Goal: Task Accomplishment & Management: Manage account settings

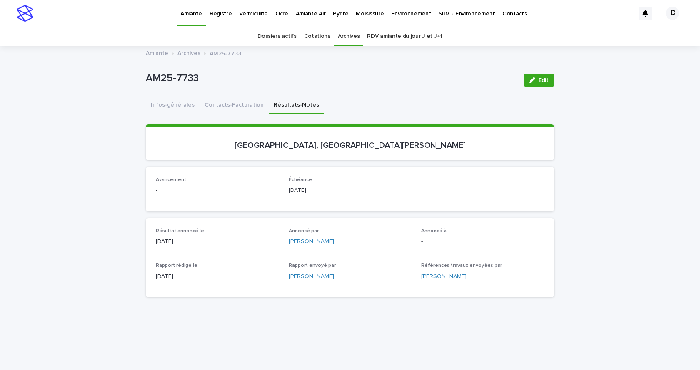
click at [398, 13] on p "Environnement" at bounding box center [411, 9] width 40 height 18
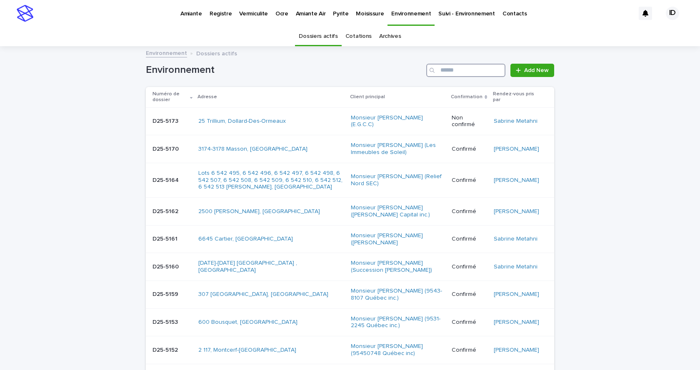
click at [462, 73] on input "Search" at bounding box center [465, 70] width 79 height 13
type input "********"
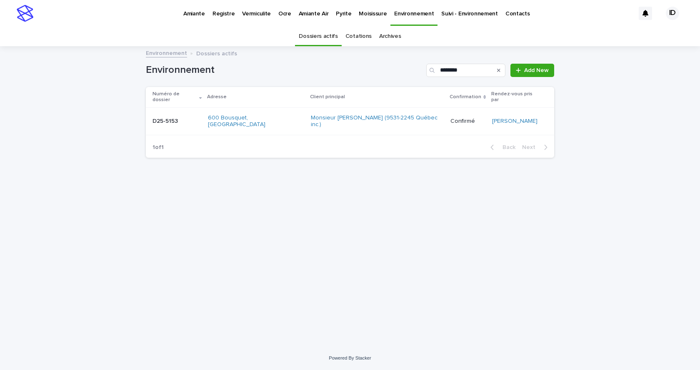
click at [239, 121] on td "600 Bousquet, [GEOGRAPHIC_DATA]" at bounding box center [256, 122] width 103 height 28
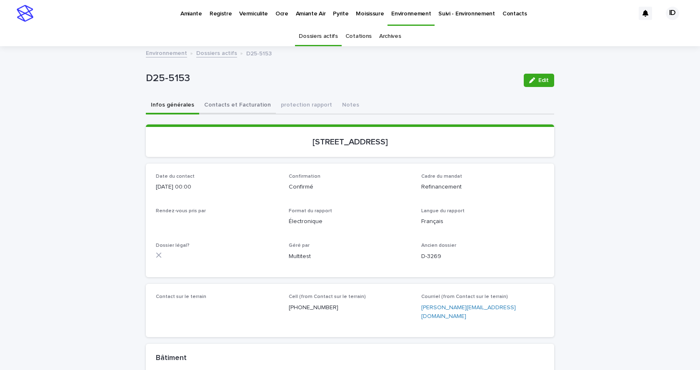
click at [216, 107] on button "Contacts et Facturation" at bounding box center [237, 106] width 77 height 18
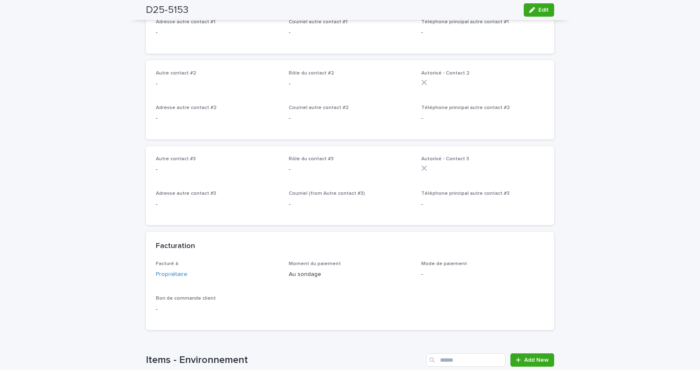
scroll to position [583, 0]
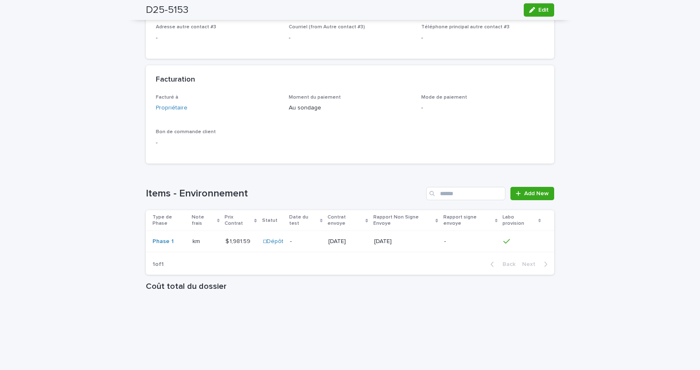
click at [237, 234] on td "$ 1,981.59 $ 1,981.59" at bounding box center [240, 241] width 37 height 21
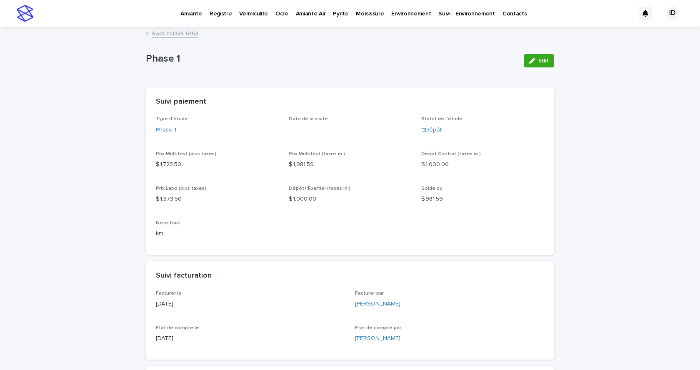
click at [534, 59] on div "button" at bounding box center [533, 61] width 9 height 6
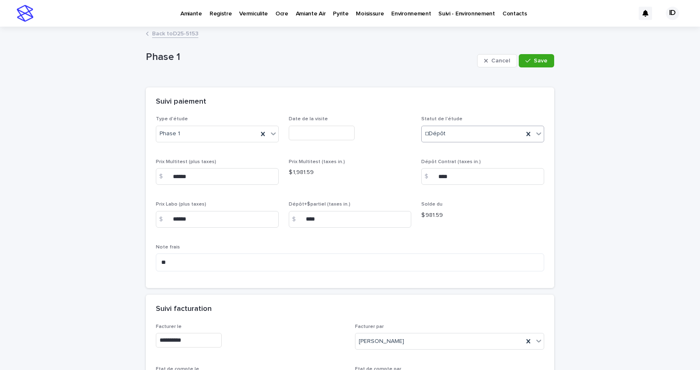
click at [535, 136] on icon at bounding box center [539, 134] width 8 height 8
click at [434, 206] on div "☑Payé" at bounding box center [480, 208] width 122 height 15
click at [173, 33] on link "Back to D25-5153" at bounding box center [175, 33] width 46 height 10
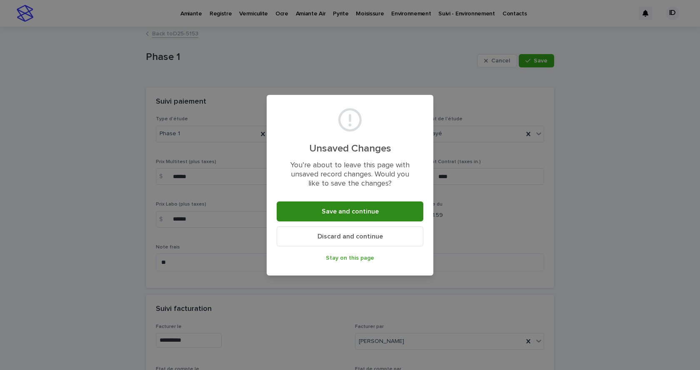
click at [344, 208] on button "Save and continue" at bounding box center [350, 212] width 147 height 20
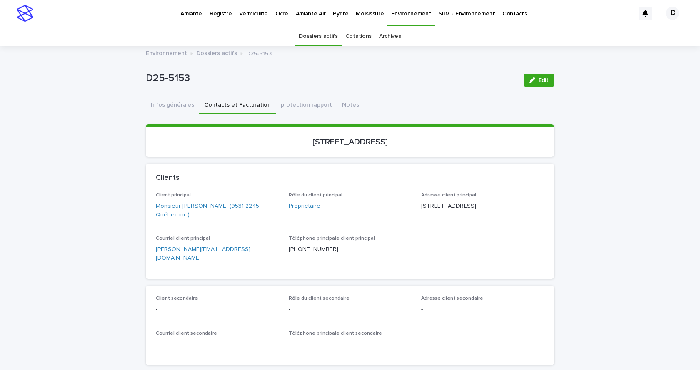
click at [408, 12] on p "Environnement" at bounding box center [411, 9] width 40 height 18
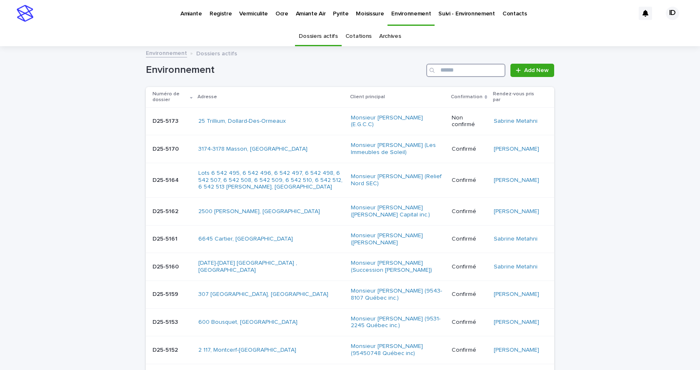
click at [463, 69] on input "Search" at bounding box center [465, 70] width 79 height 13
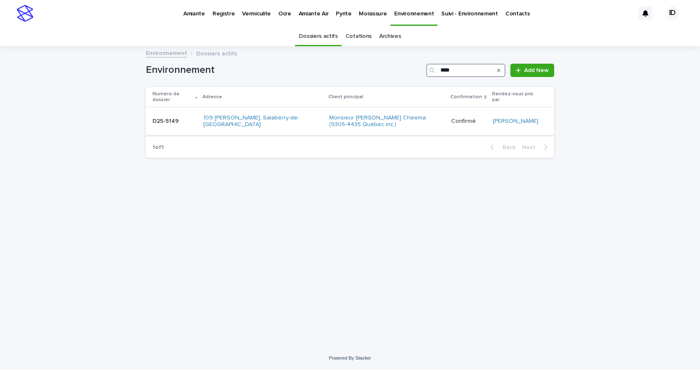
type input "****"
click at [270, 135] on td "109 [PERSON_NAME], Salaberry-de-[GEOGRAPHIC_DATA]" at bounding box center [263, 122] width 126 height 28
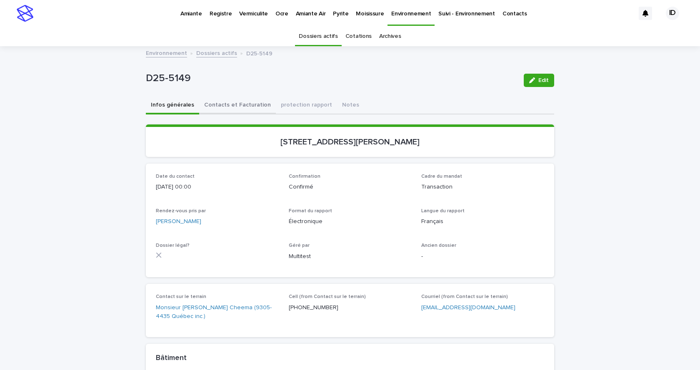
click at [236, 106] on button "Contacts et Facturation" at bounding box center [237, 106] width 77 height 18
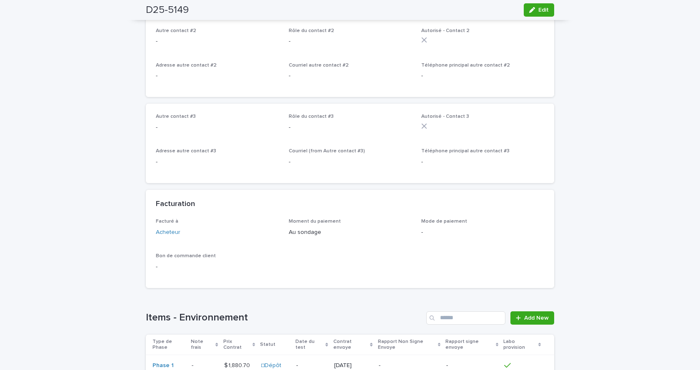
scroll to position [575, 0]
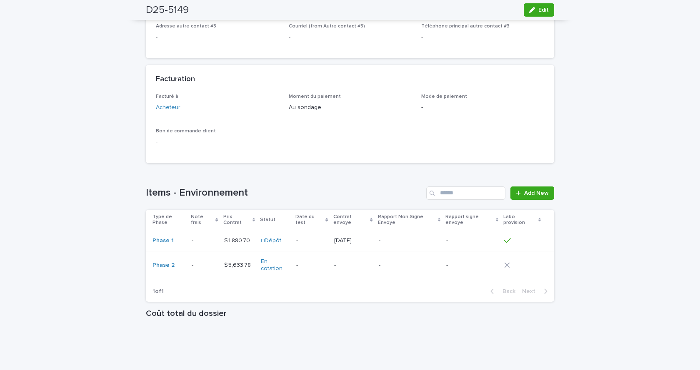
click at [238, 251] on td "$ 1,880.70 $ 1,880.70" at bounding box center [239, 240] width 37 height 21
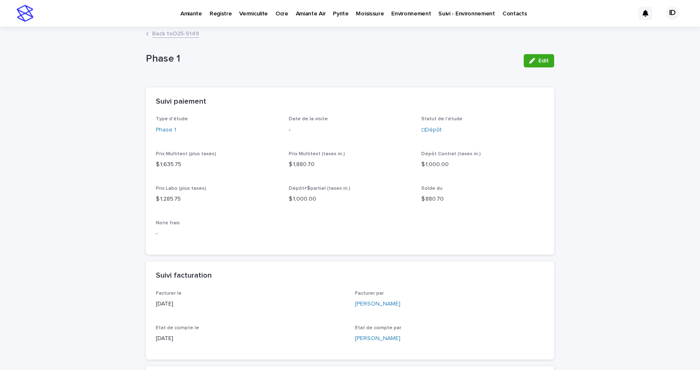
scroll to position [125, 0]
